Goal: Task Accomplishment & Management: Complete application form

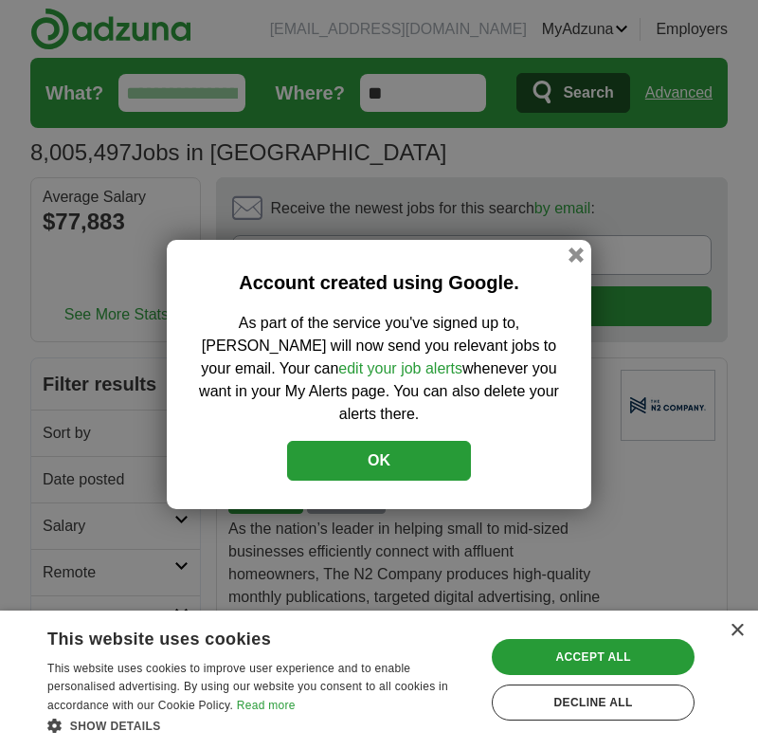
click at [433, 441] on button "OK" at bounding box center [379, 461] width 184 height 40
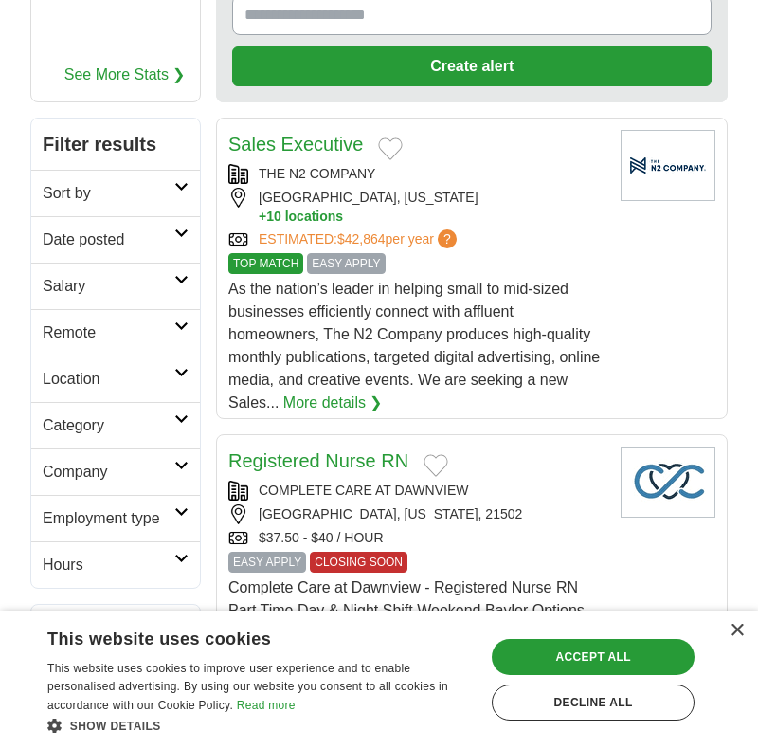
scroll to position [244, 0]
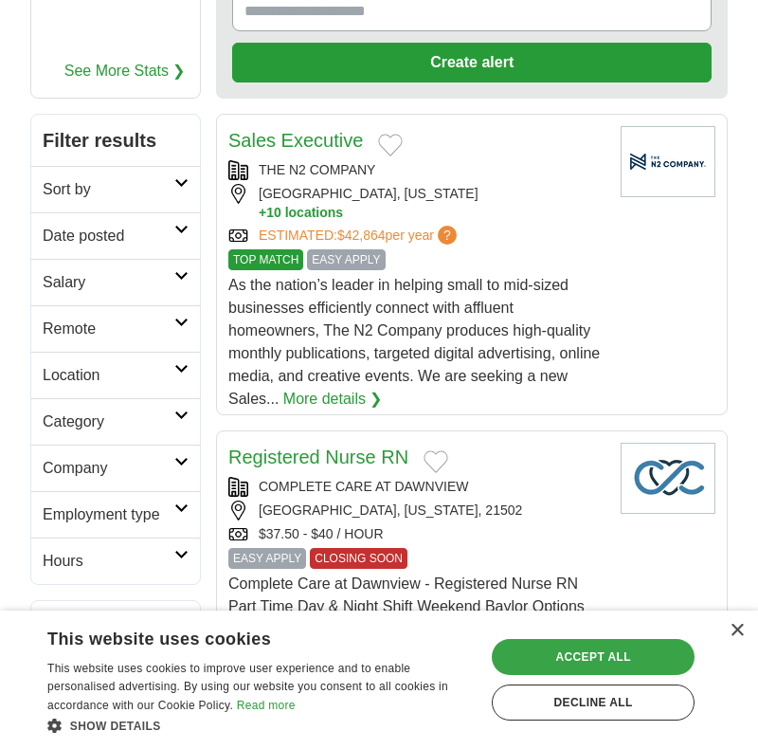
click at [633, 652] on div "Accept all" at bounding box center [593, 657] width 203 height 36
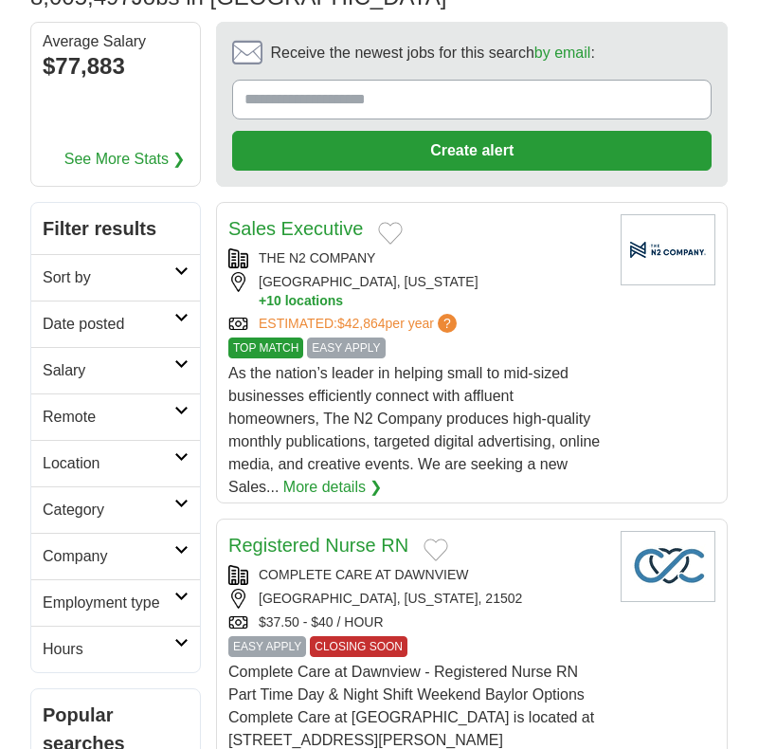
scroll to position [156, 0]
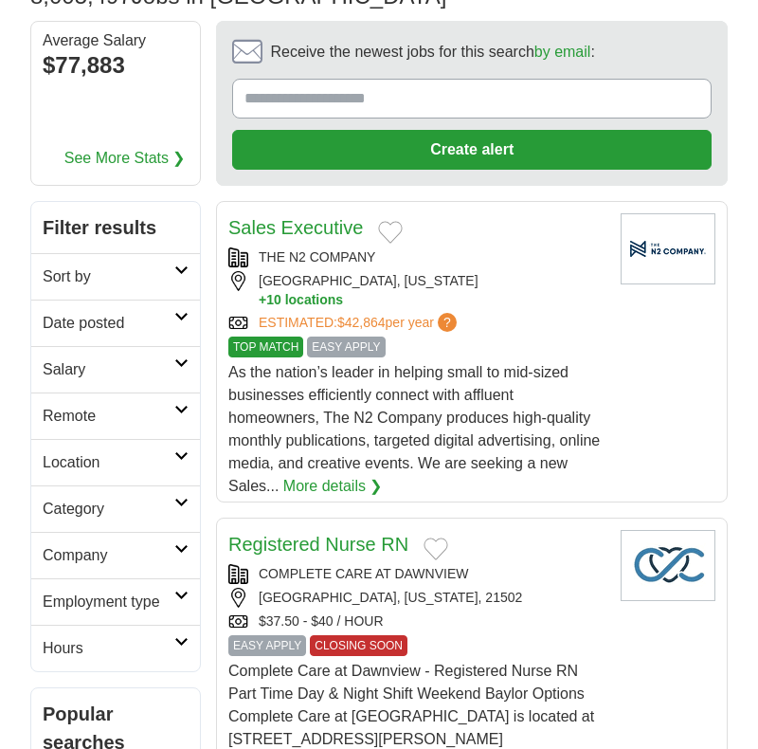
click at [191, 450] on link "Location" at bounding box center [115, 462] width 169 height 46
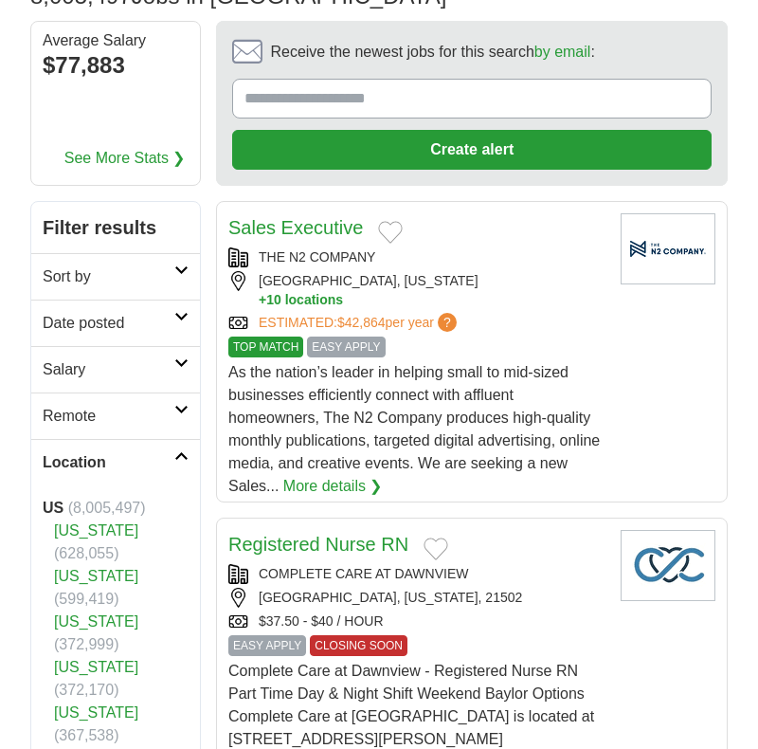
click at [86, 568] on link "[US_STATE]" at bounding box center [96, 576] width 84 height 16
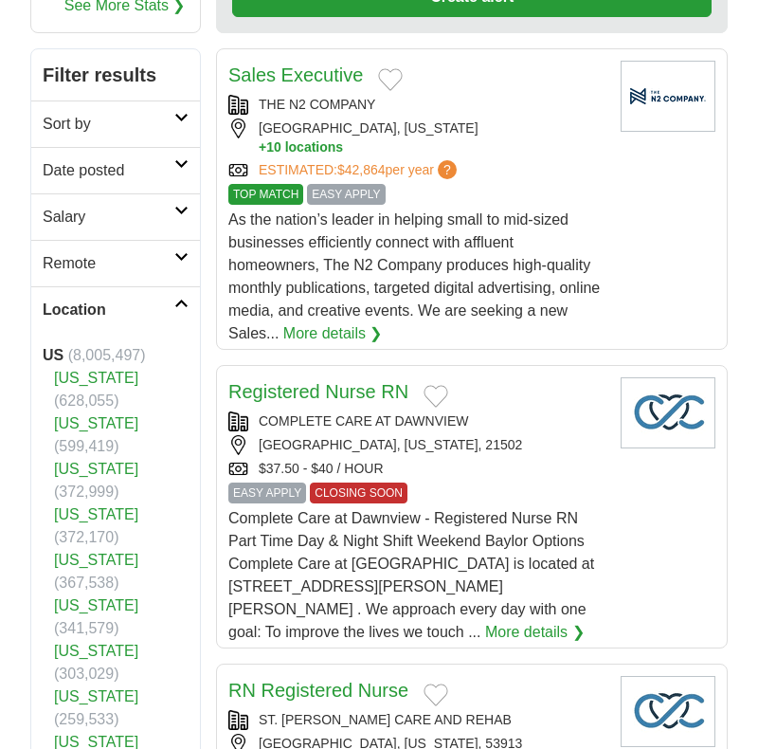
scroll to position [311, 0]
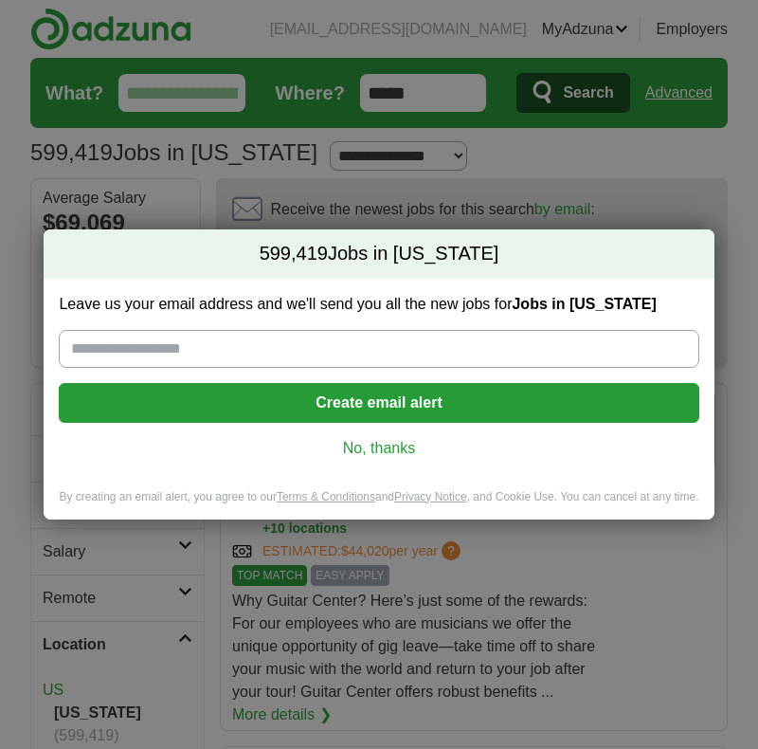
click at [294, 350] on input "Leave us your email address and we'll send you all the new jobs for Jobs in [US…" at bounding box center [379, 349] width 640 height 38
type input "**********"
click at [362, 407] on button "Create email alert" at bounding box center [379, 403] width 640 height 40
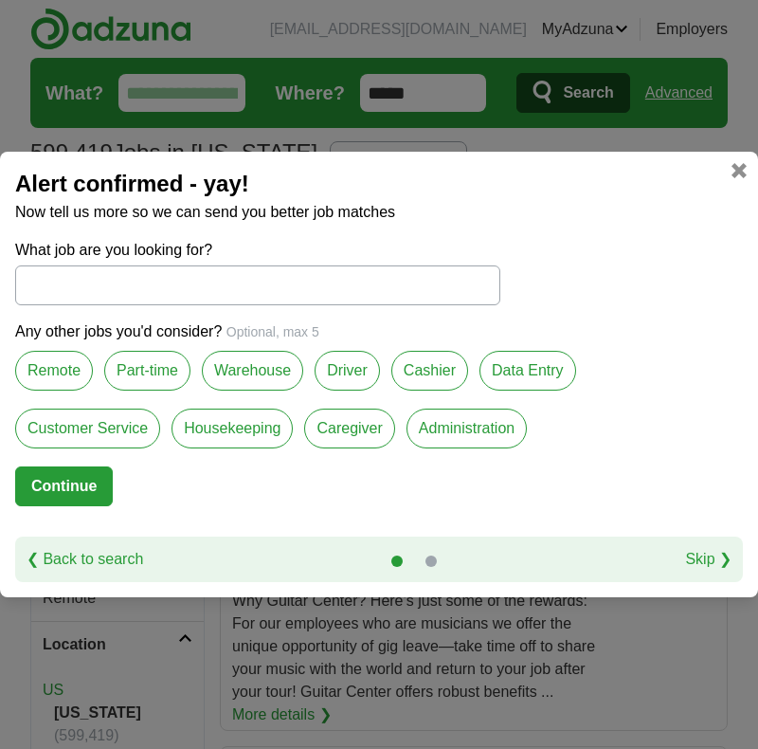
click at [78, 356] on label "Remote" at bounding box center [54, 371] width 78 height 40
click at [84, 483] on button "Continue" at bounding box center [64, 486] width 98 height 40
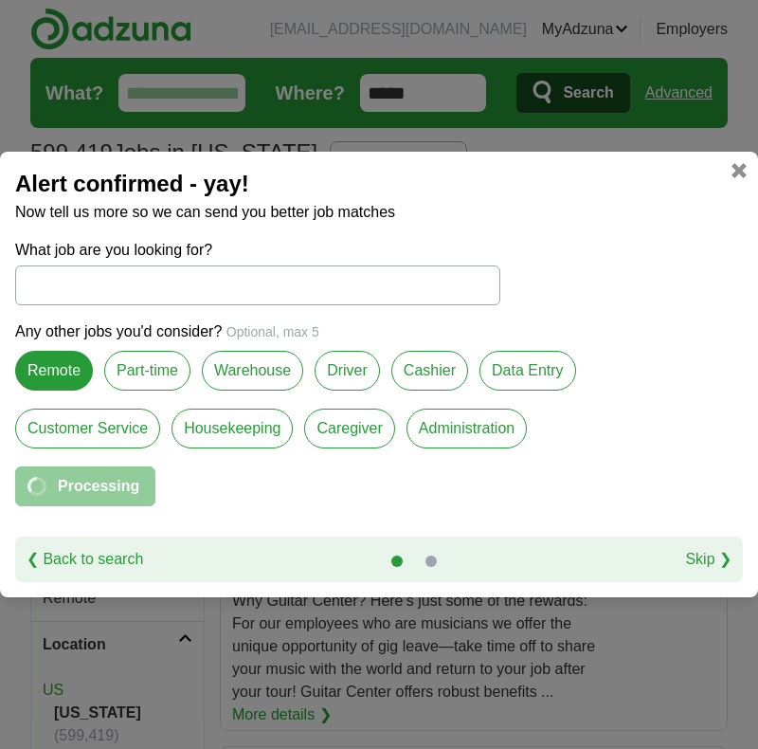
select select "*"
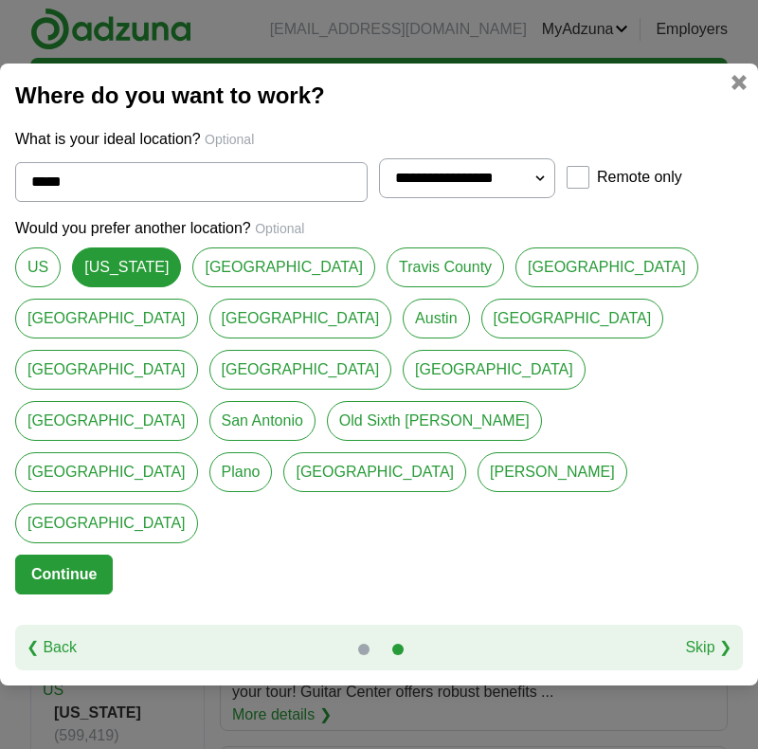
click at [79, 555] on button "Continue" at bounding box center [64, 575] width 98 height 40
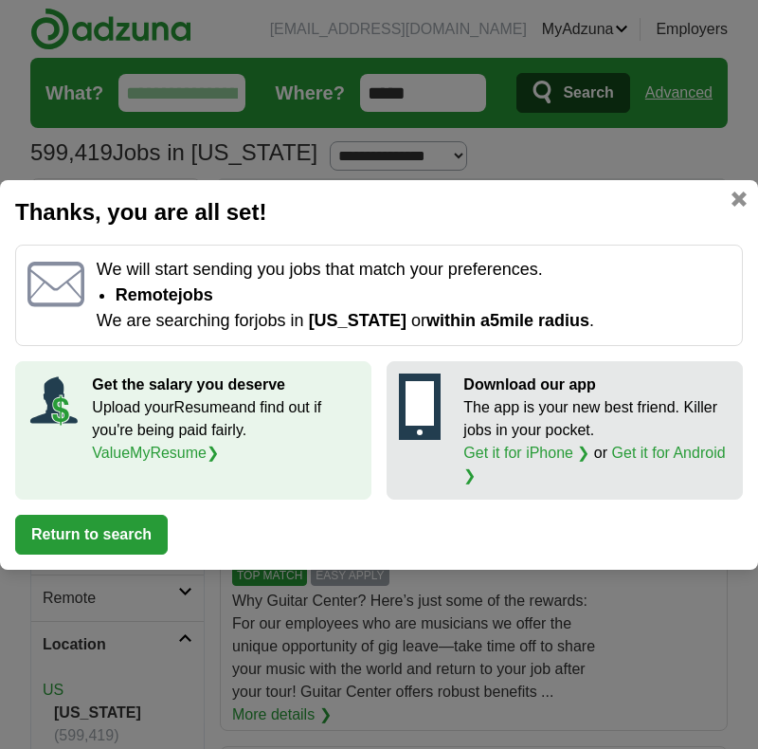
click at [148, 530] on button "Return to search" at bounding box center [91, 535] width 153 height 40
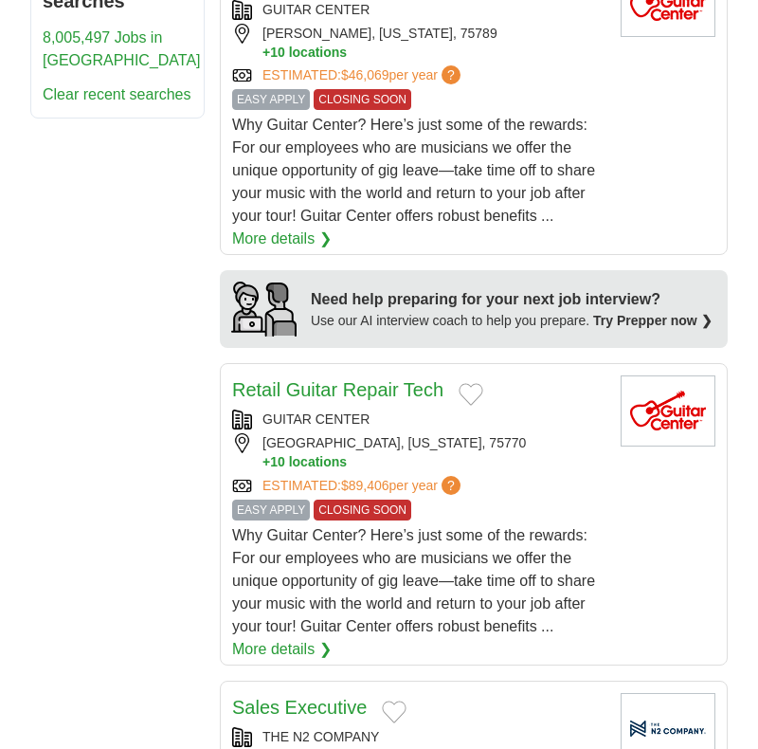
scroll to position [2019, 0]
